Goal: Navigation & Orientation: Find specific page/section

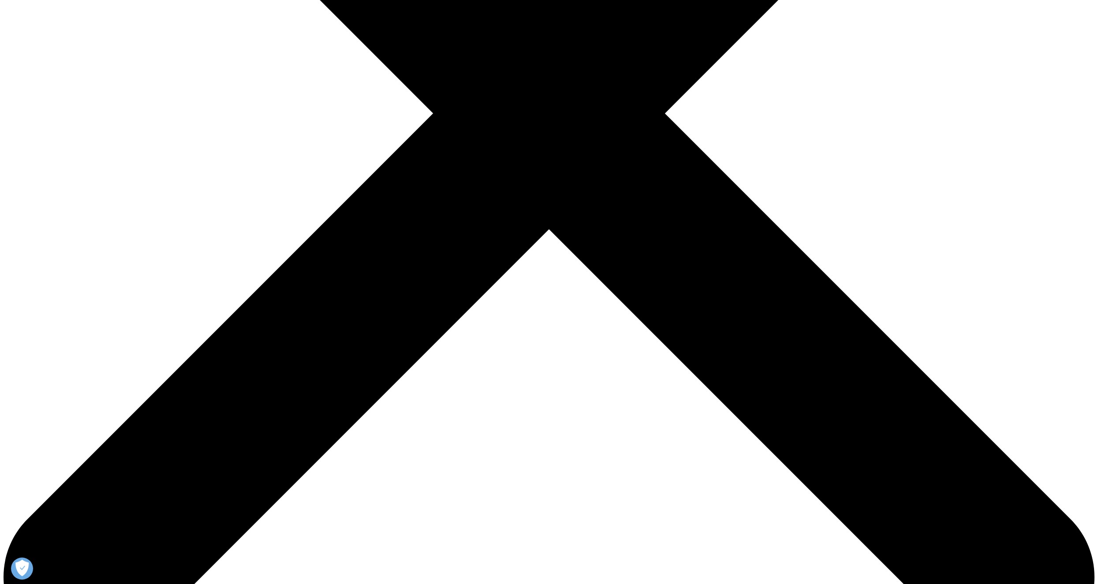
scroll to position [529, 0]
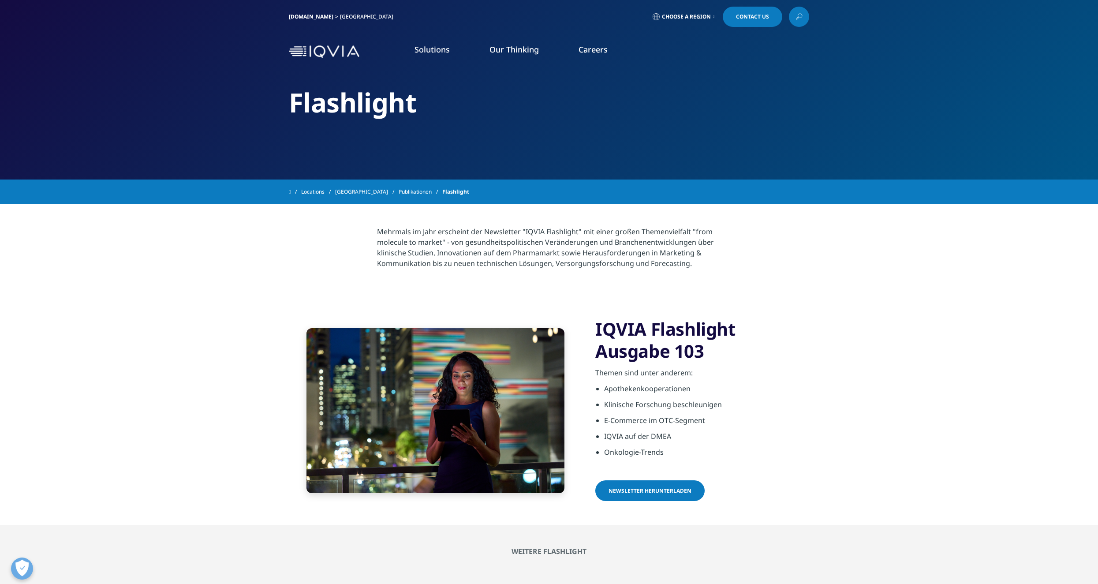
click at [330, 51] on img at bounding box center [324, 51] width 71 height 13
